Goal: Task Accomplishment & Management: Complete application form

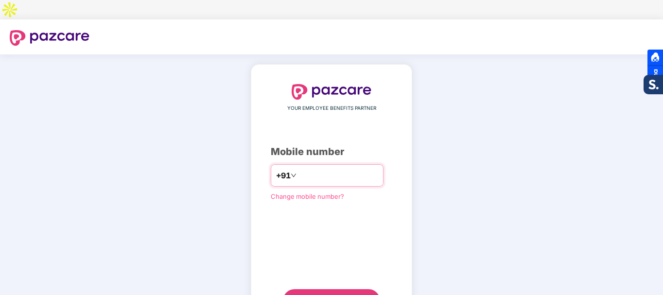
click at [325, 168] on input "number" at bounding box center [339, 176] width 80 height 16
type input "**********"
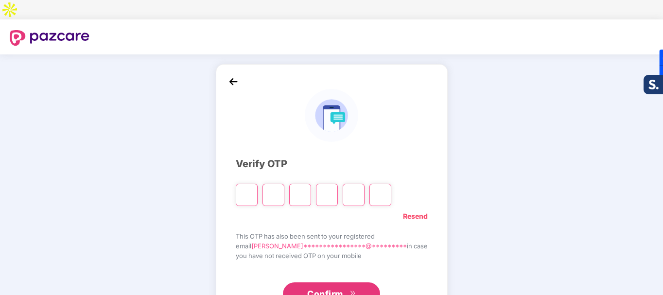
type input "*"
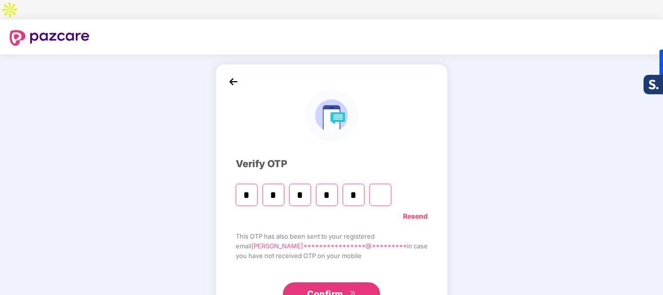
type input "*"
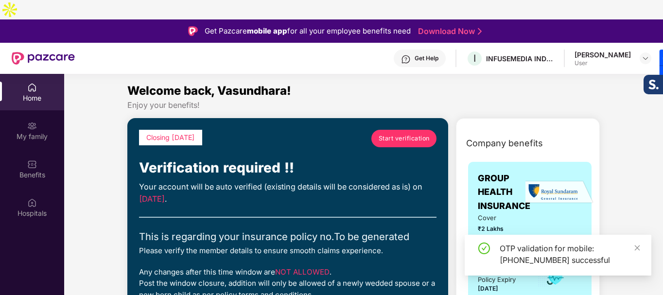
click at [417, 134] on span "Start verification" at bounding box center [404, 138] width 51 height 9
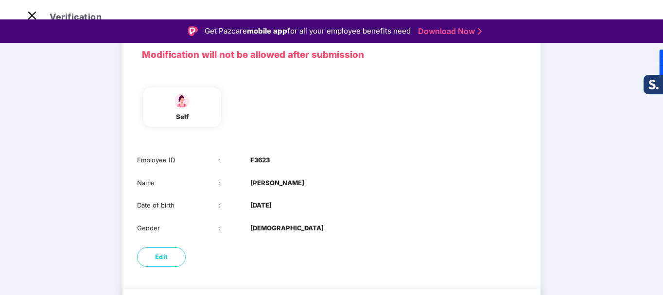
scroll to position [89, 0]
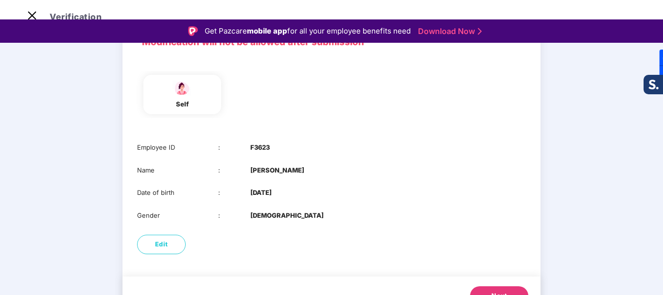
click at [505, 291] on span "Next" at bounding box center [500, 296] width 16 height 10
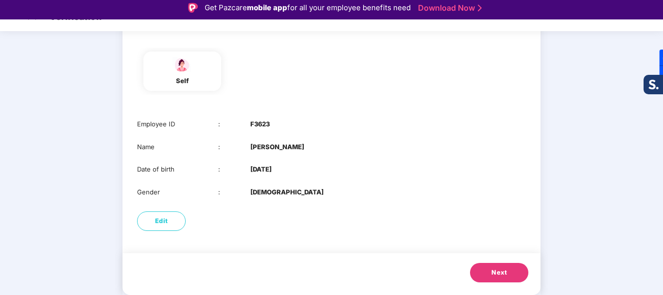
scroll to position [0, 0]
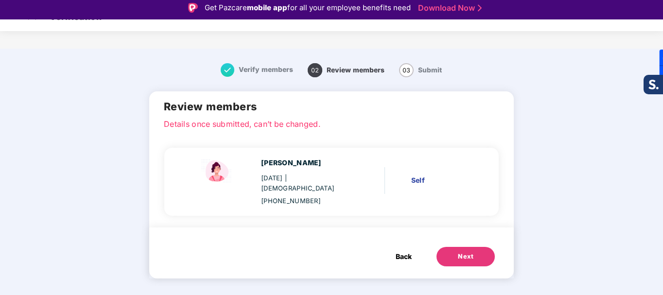
click at [481, 247] on button "Next" at bounding box center [466, 256] width 58 height 19
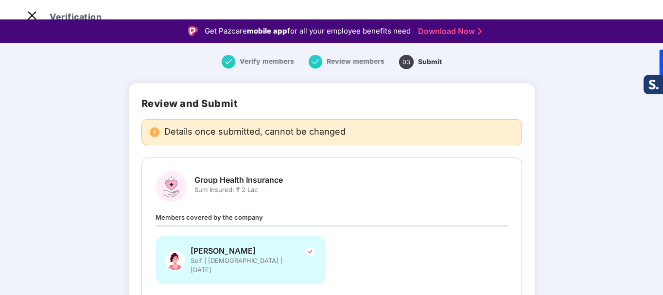
scroll to position [71, 0]
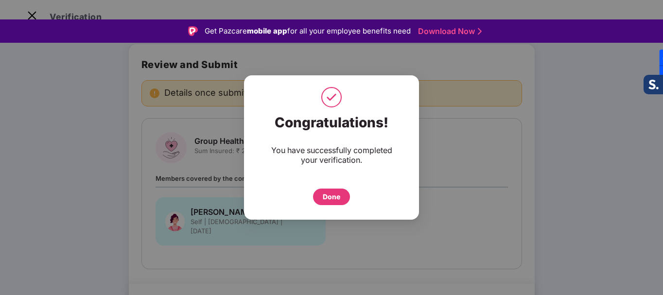
click at [335, 193] on div "Done" at bounding box center [332, 197] width 18 height 11
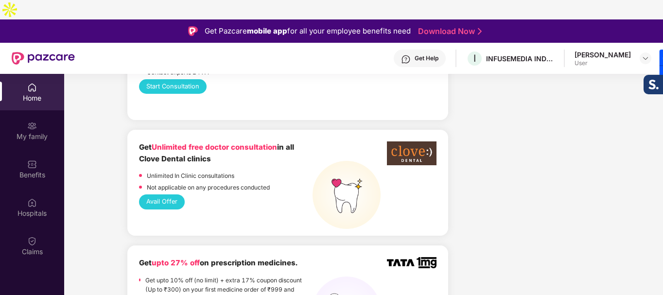
scroll to position [681, 0]
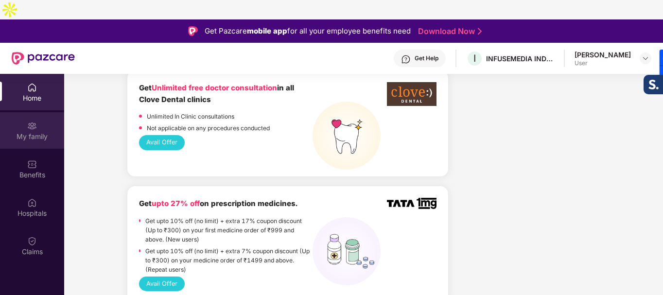
click at [41, 132] on div "My family" at bounding box center [32, 137] width 64 height 10
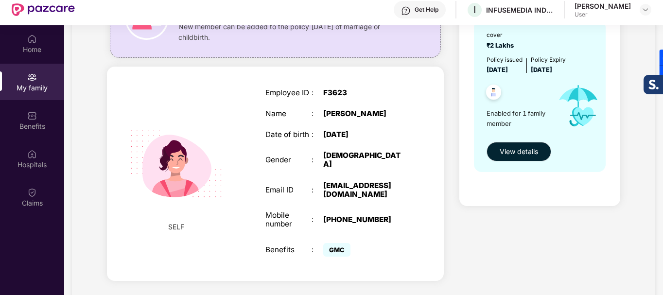
scroll to position [64, 0]
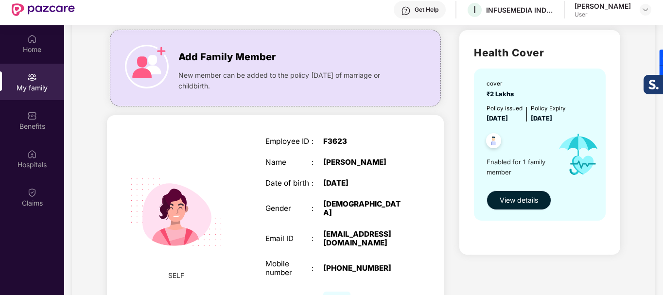
click at [509, 195] on span "View details" at bounding box center [519, 200] width 38 height 11
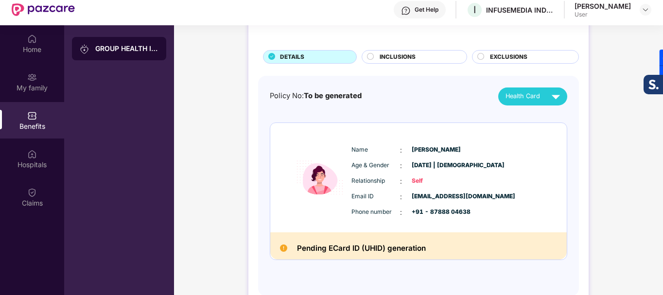
scroll to position [0, 0]
